Goal: Check status: Check status

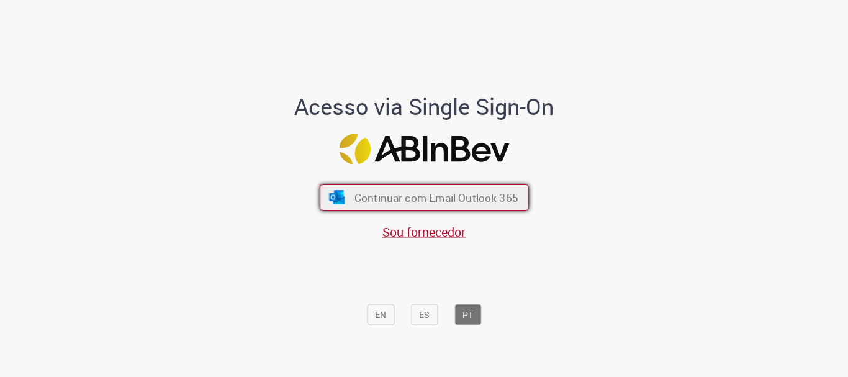
click at [479, 196] on span "Continuar com Email Outlook 365" at bounding box center [436, 198] width 164 height 14
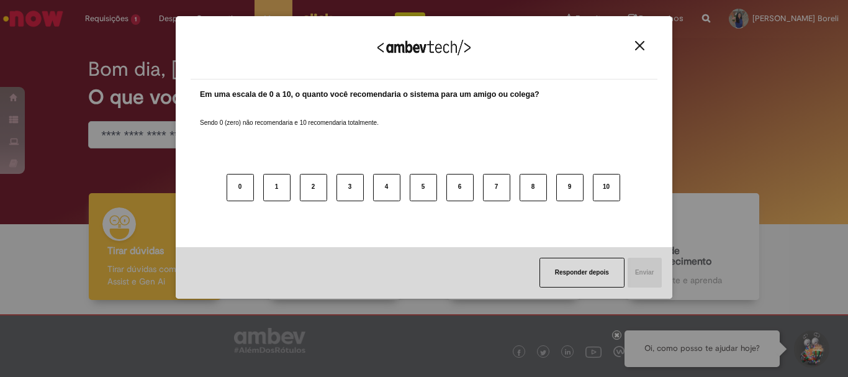
click at [641, 46] on img "Close" at bounding box center [639, 45] width 9 height 9
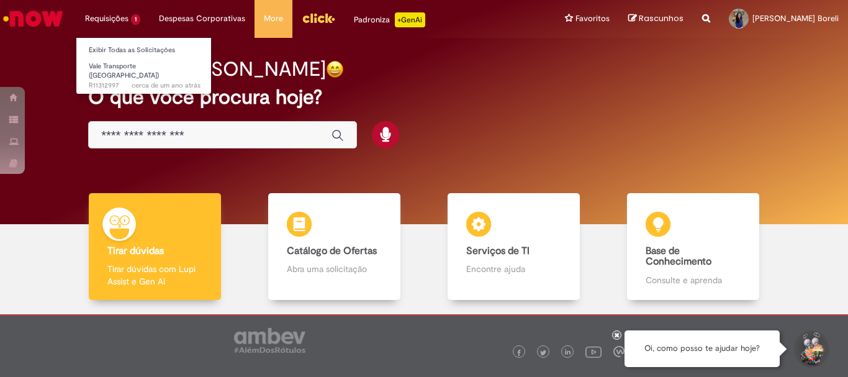
click at [129, 41] on li "Exibir Todas as Solicitações" at bounding box center [144, 49] width 137 height 16
click at [134, 46] on link "Exibir Todas as Solicitações" at bounding box center [144, 50] width 137 height 14
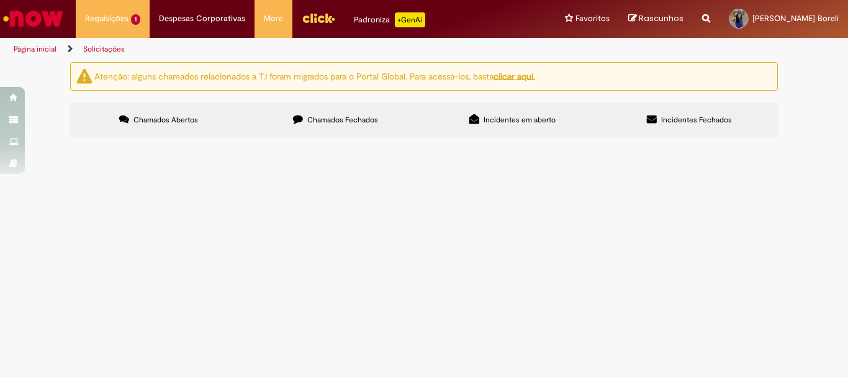
click at [355, 107] on label "Chamados Fechados" at bounding box center [335, 120] width 177 height 34
click at [0, 0] on span "Ajuste Data de entrega Bees" at bounding box center [0, 0] width 0 height 0
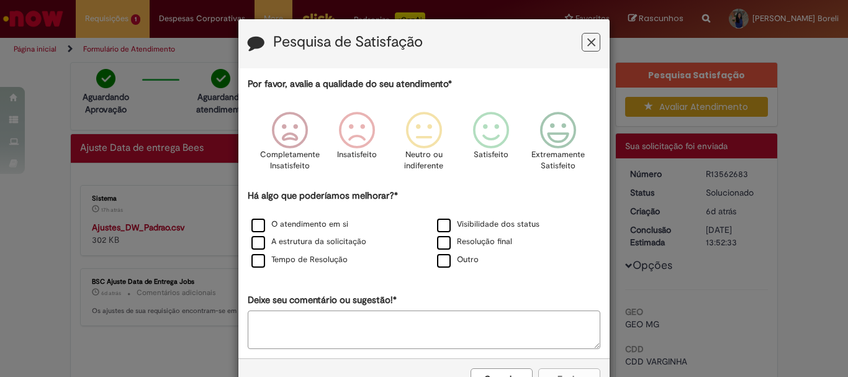
click at [587, 45] on icon "Feedback" at bounding box center [591, 42] width 8 height 13
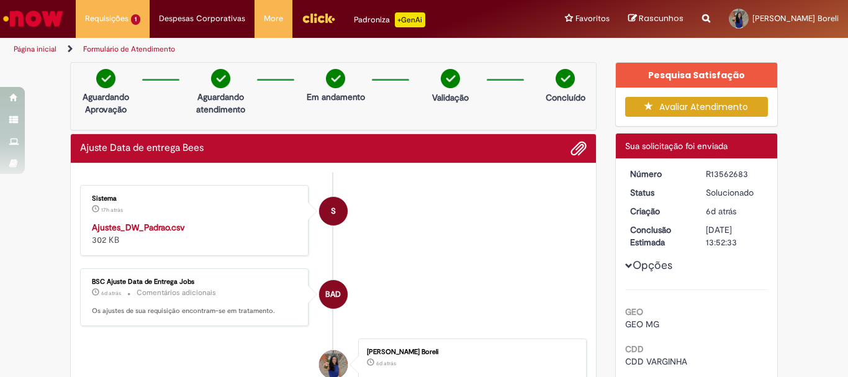
click at [125, 227] on strong "Ajustes_DW_Padrao.csv" at bounding box center [138, 227] width 93 height 11
